Goal: Information Seeking & Learning: Learn about a topic

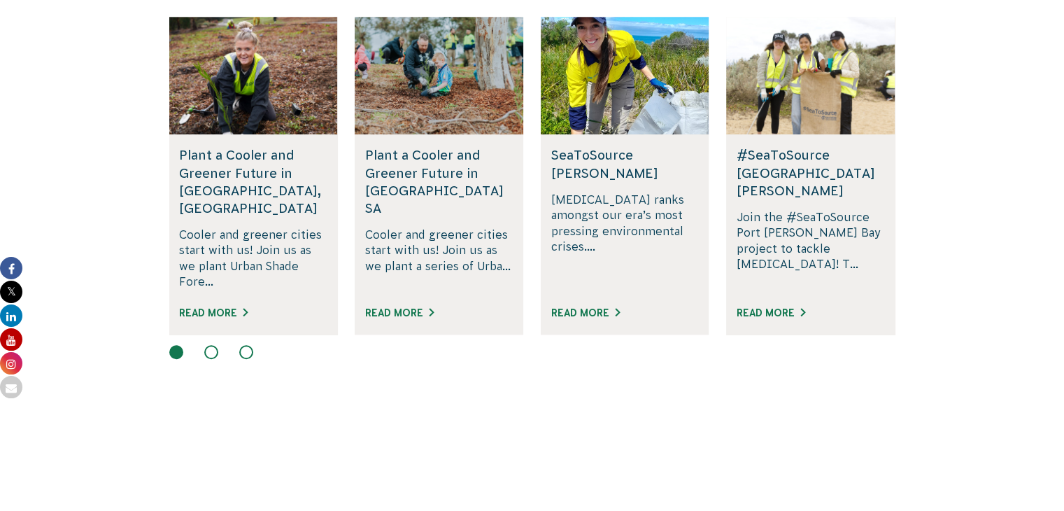
scroll to position [898, 0]
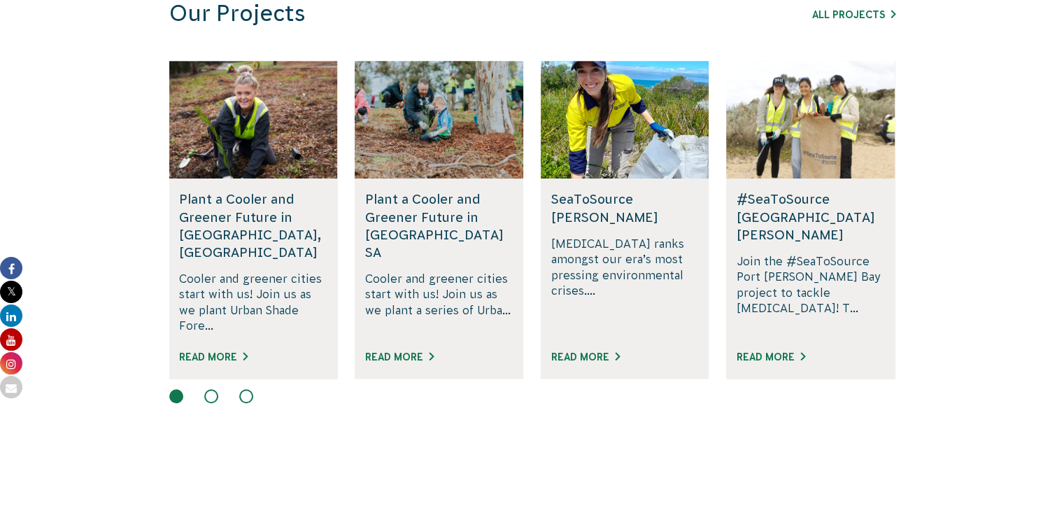
click at [783, 194] on h5 "#SeaToSource [GEOGRAPHIC_DATA][PERSON_NAME]" at bounding box center [810, 216] width 148 height 53
click at [772, 351] on link "Read More" at bounding box center [770, 356] width 69 height 11
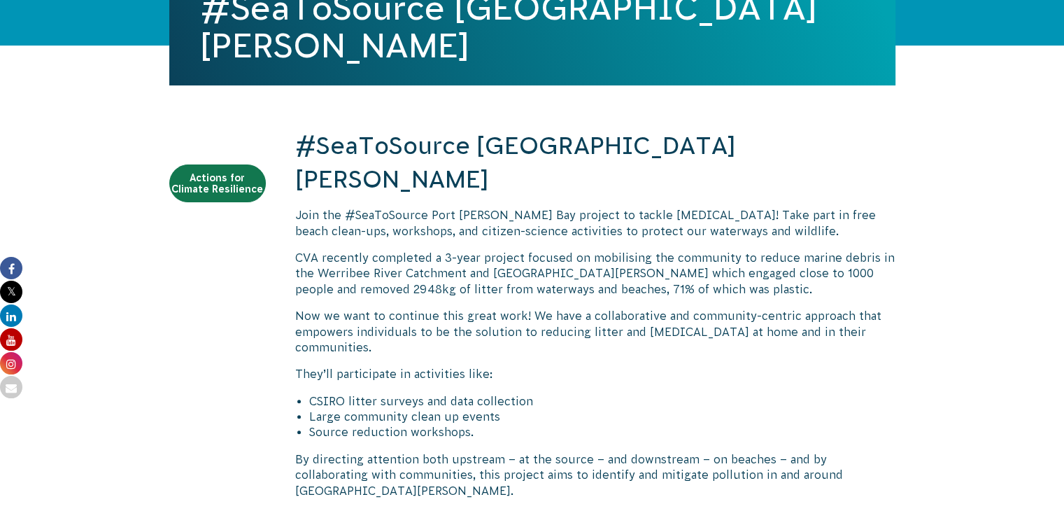
scroll to position [390, 0]
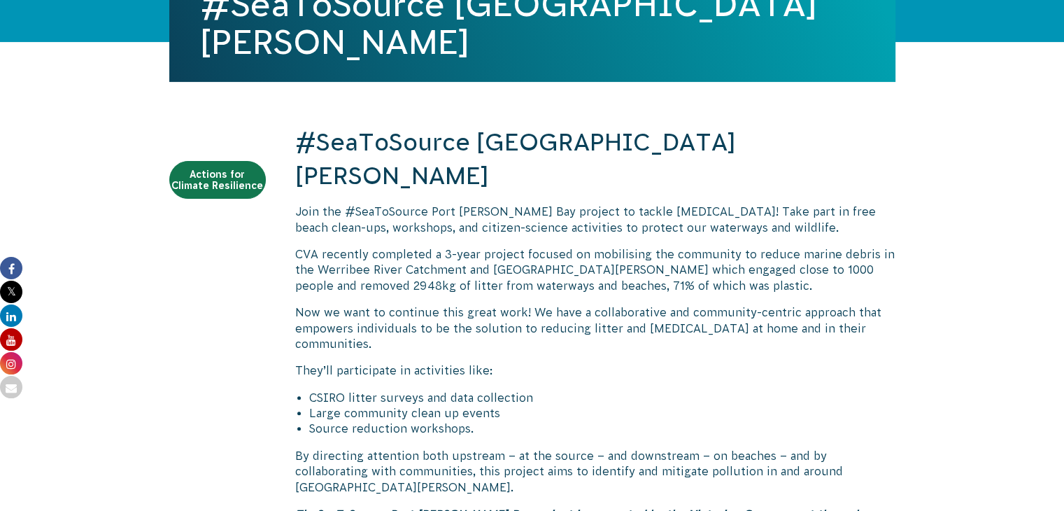
drag, startPoint x: 1060, startPoint y: 134, endPoint x: 1061, endPoint y: 154, distance: 20.3
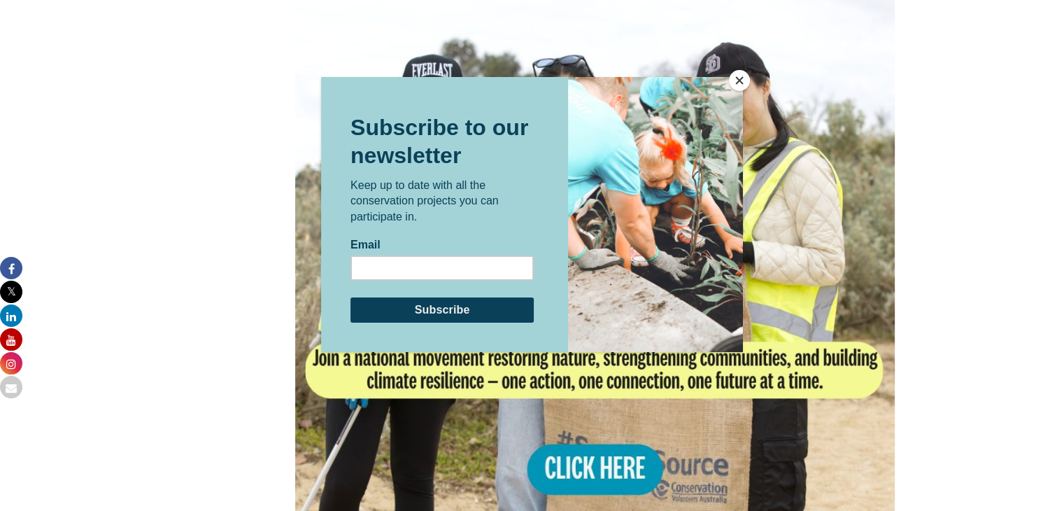
scroll to position [1104, 0]
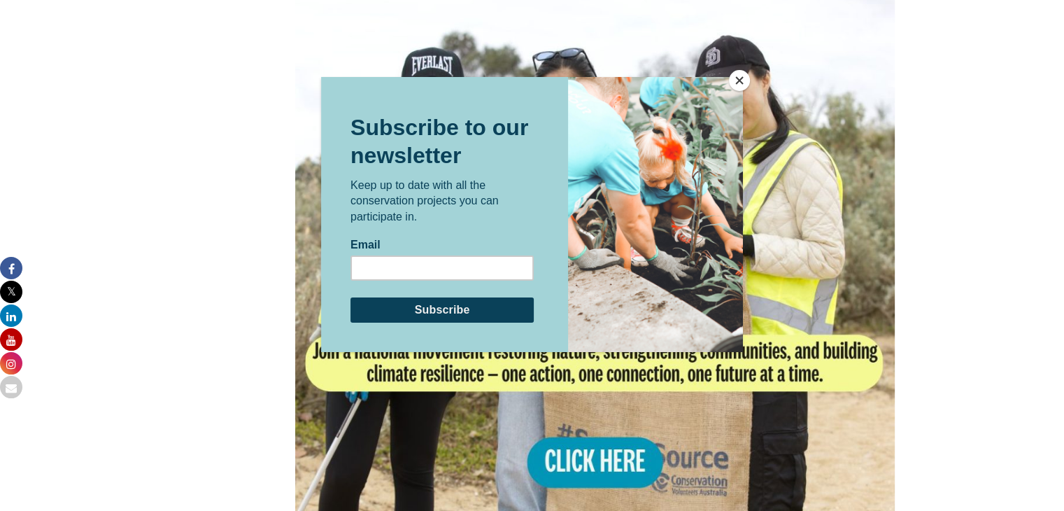
click at [740, 82] on button "Close" at bounding box center [739, 80] width 21 height 21
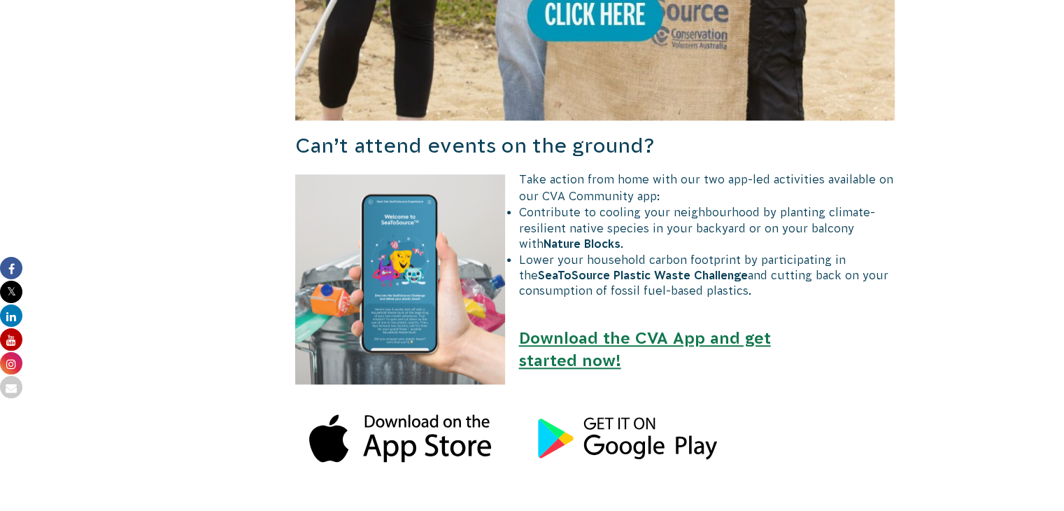
scroll to position [1161, 0]
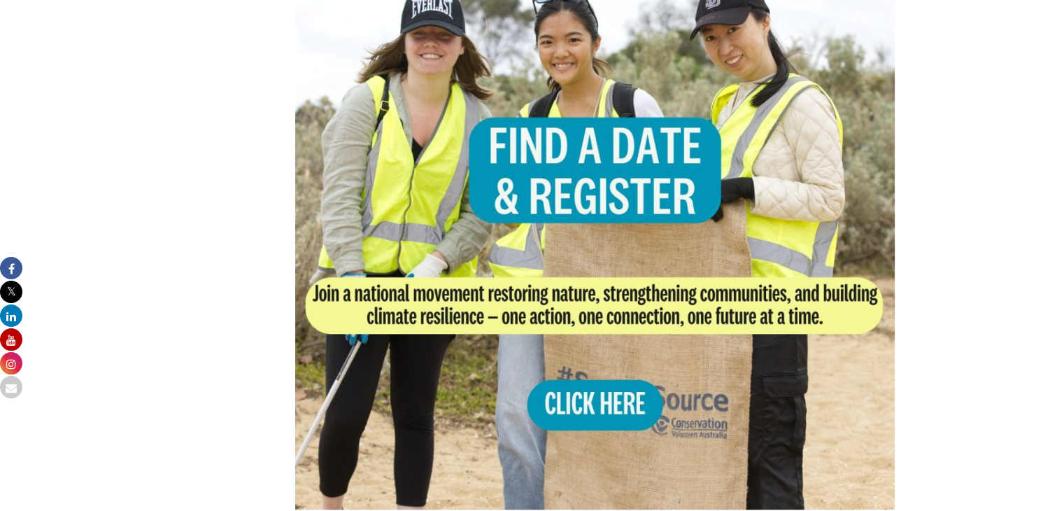
click at [614, 360] on img at bounding box center [595, 209] width 600 height 600
